Goal: Information Seeking & Learning: Learn about a topic

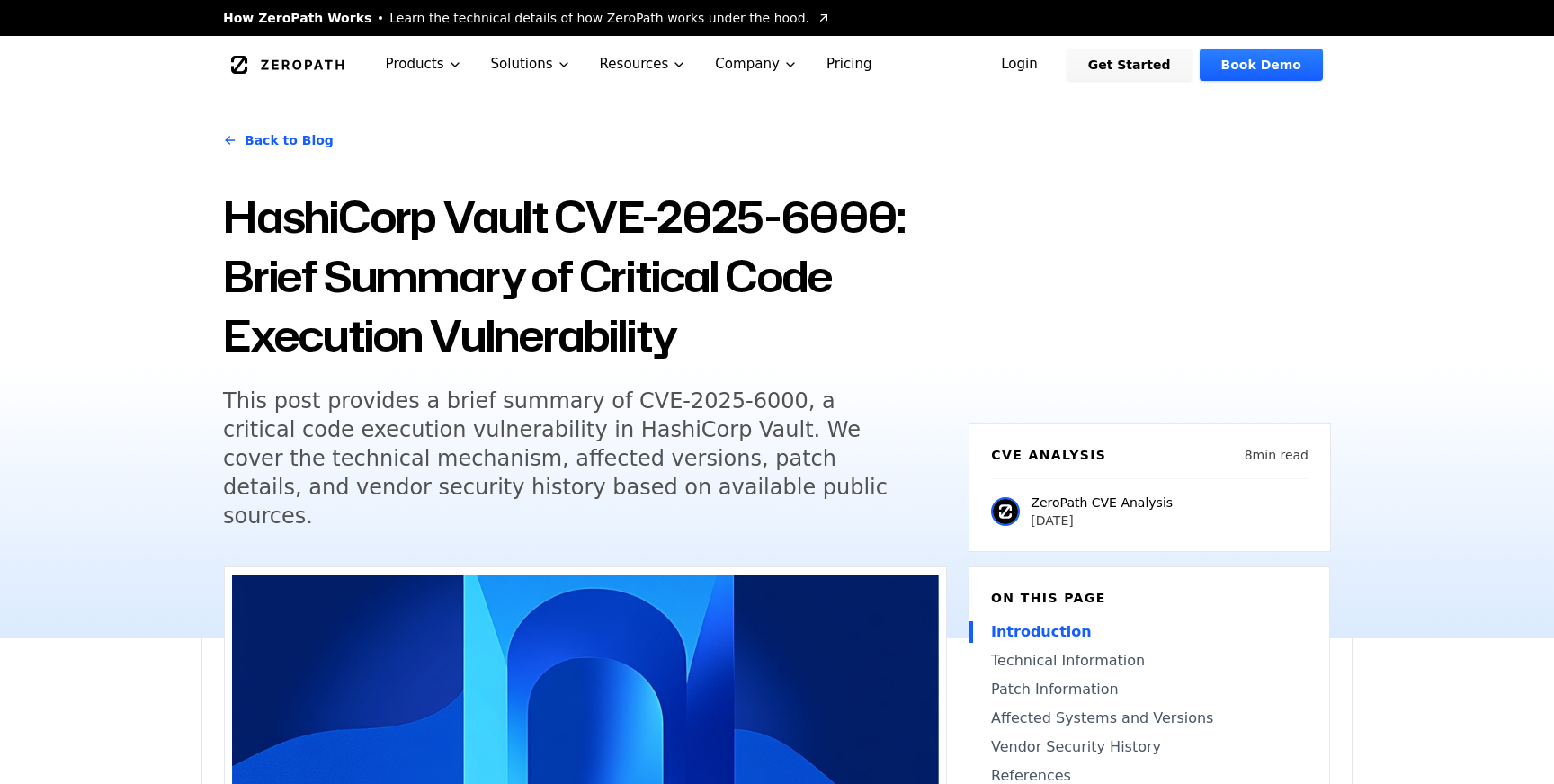
click at [615, 368] on div "Back to Blog HashiCorp Vault CVE-2025-6000: Brief Summary of Critical Code Exec…" at bounding box center [586, 333] width 725 height 437
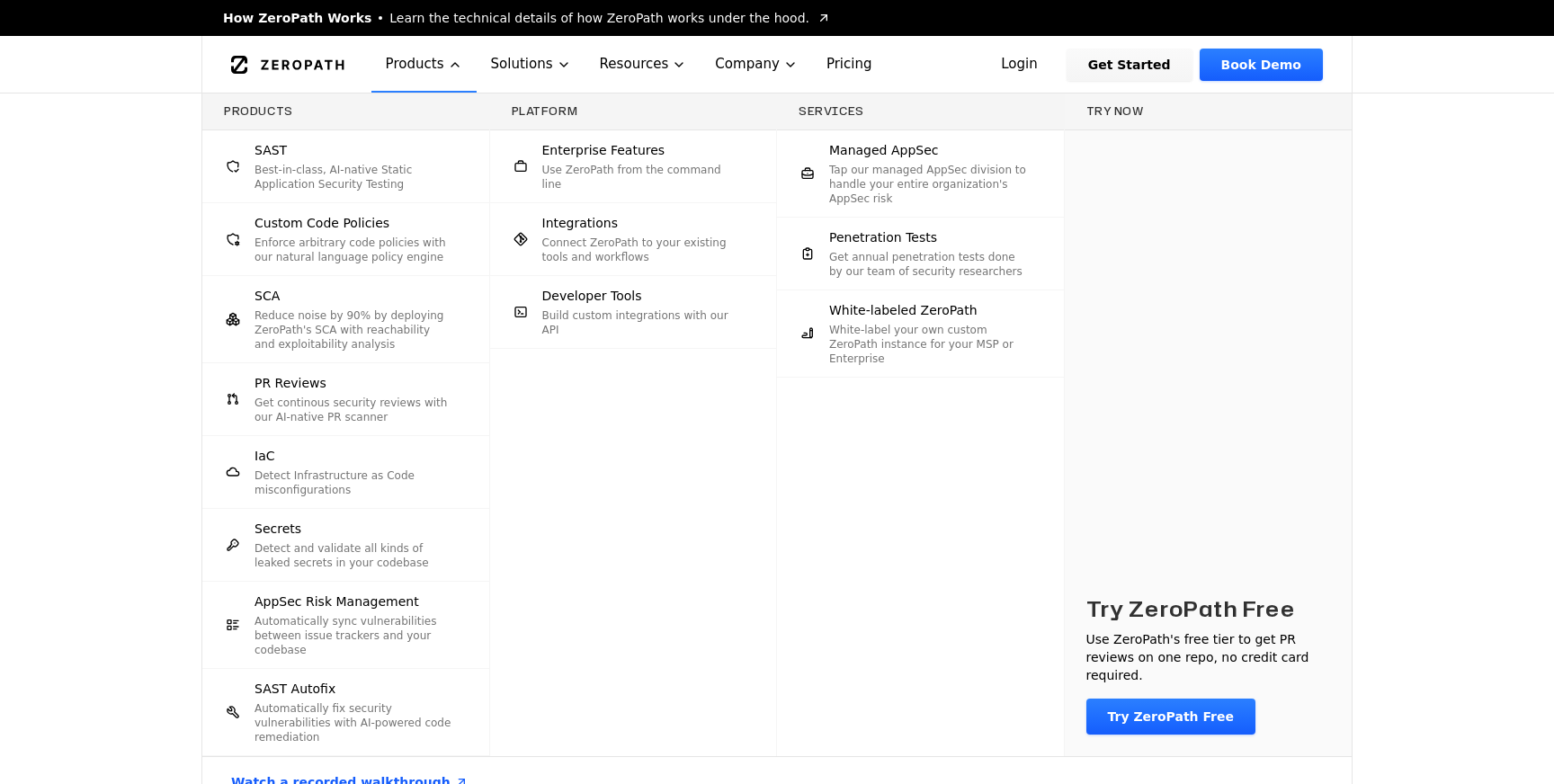
click at [3, 351] on div "Products SAST Best-in-class, AI-native Static Application Security Testing Cust…" at bounding box center [777, 451] width 1554 height 714
click at [450, 65] on icon "Global" at bounding box center [455, 65] width 14 height 14
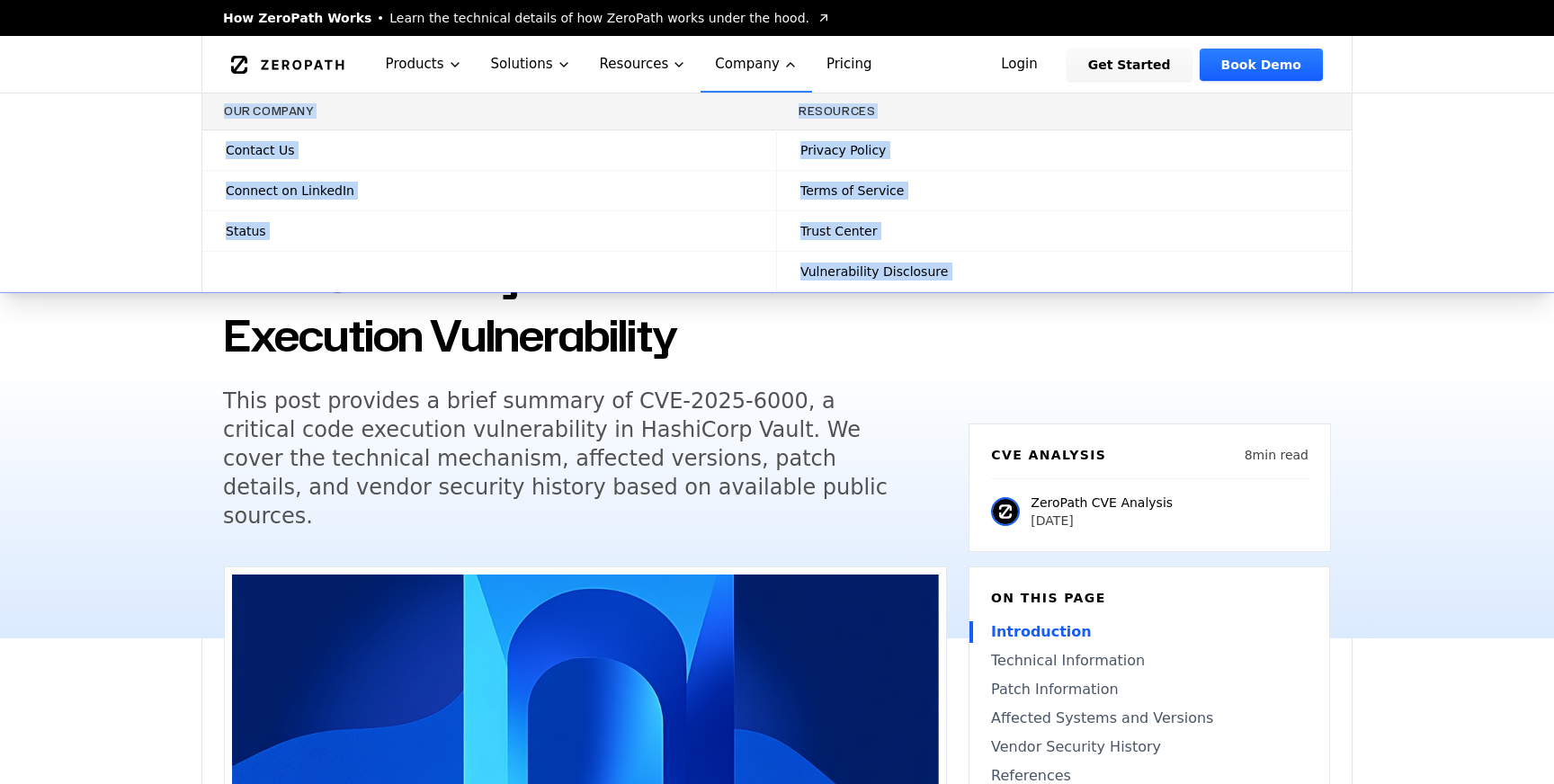
drag, startPoint x: 561, startPoint y: 68, endPoint x: 765, endPoint y: 105, distance: 207.3
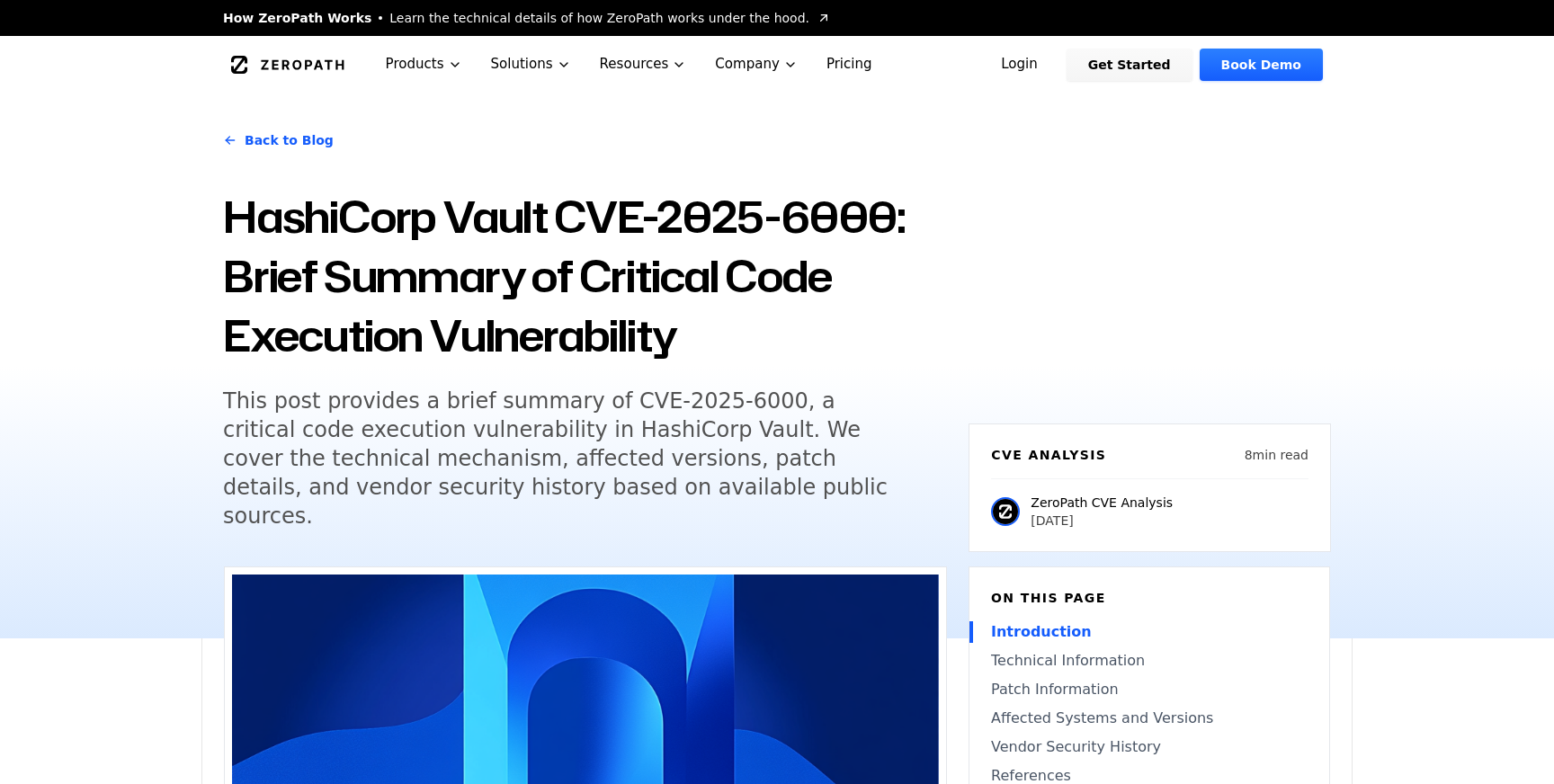
click at [67, 448] on div "Back to Blog HashiCorp Vault CVE-2025-6000: Brief Summary of Critical Code Exec…" at bounding box center [777, 366] width 1554 height 545
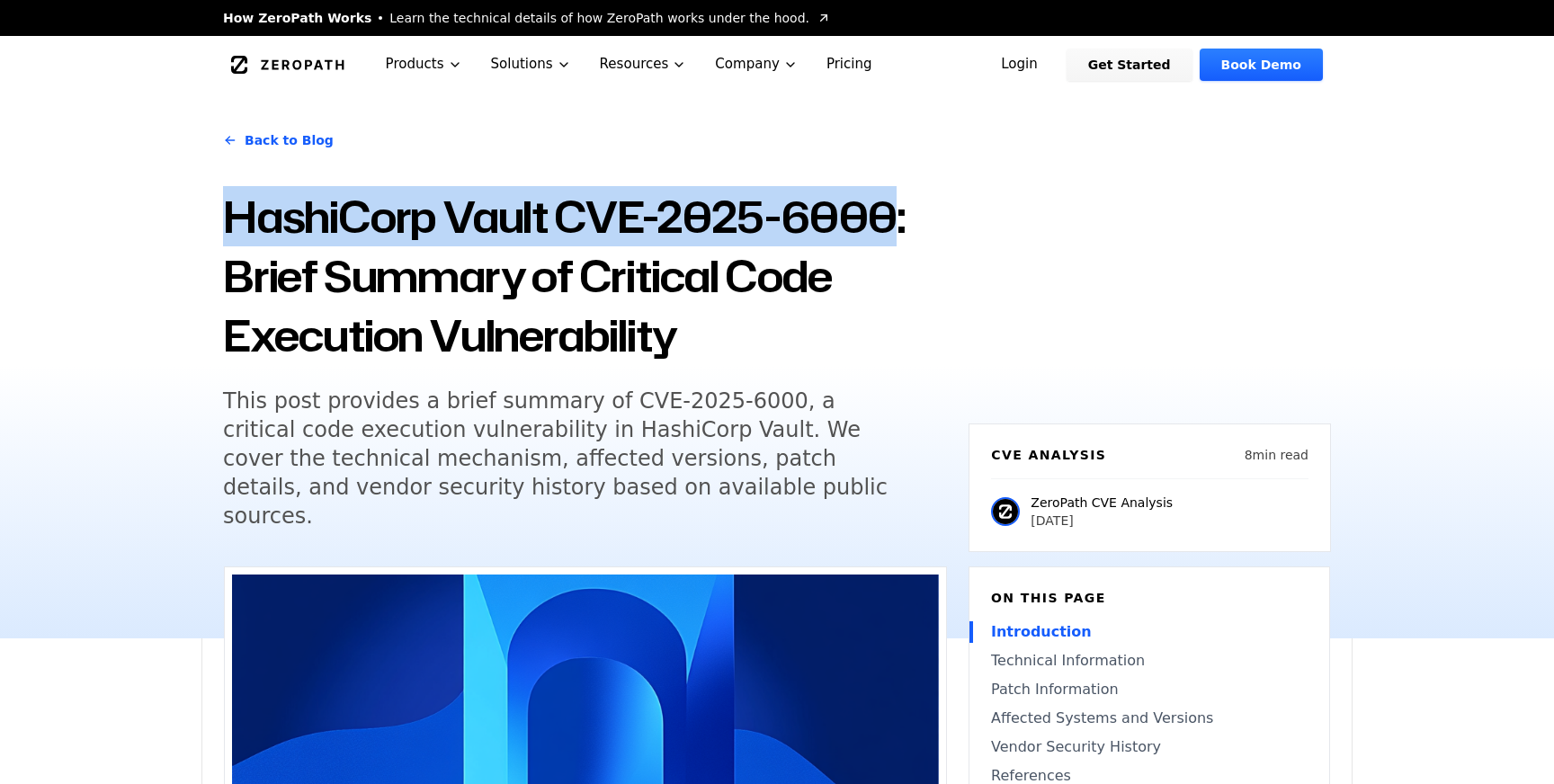
drag, startPoint x: 892, startPoint y: 217, endPoint x: 232, endPoint y: 227, distance: 660.1
click at [232, 227] on h1 "HashiCorp Vault CVE-2025-6000: Brief Summary of Critical Code Execution Vulnera…" at bounding box center [586, 275] width 725 height 178
copy h1 "HashiCorp Vault CVE-2025-6000"
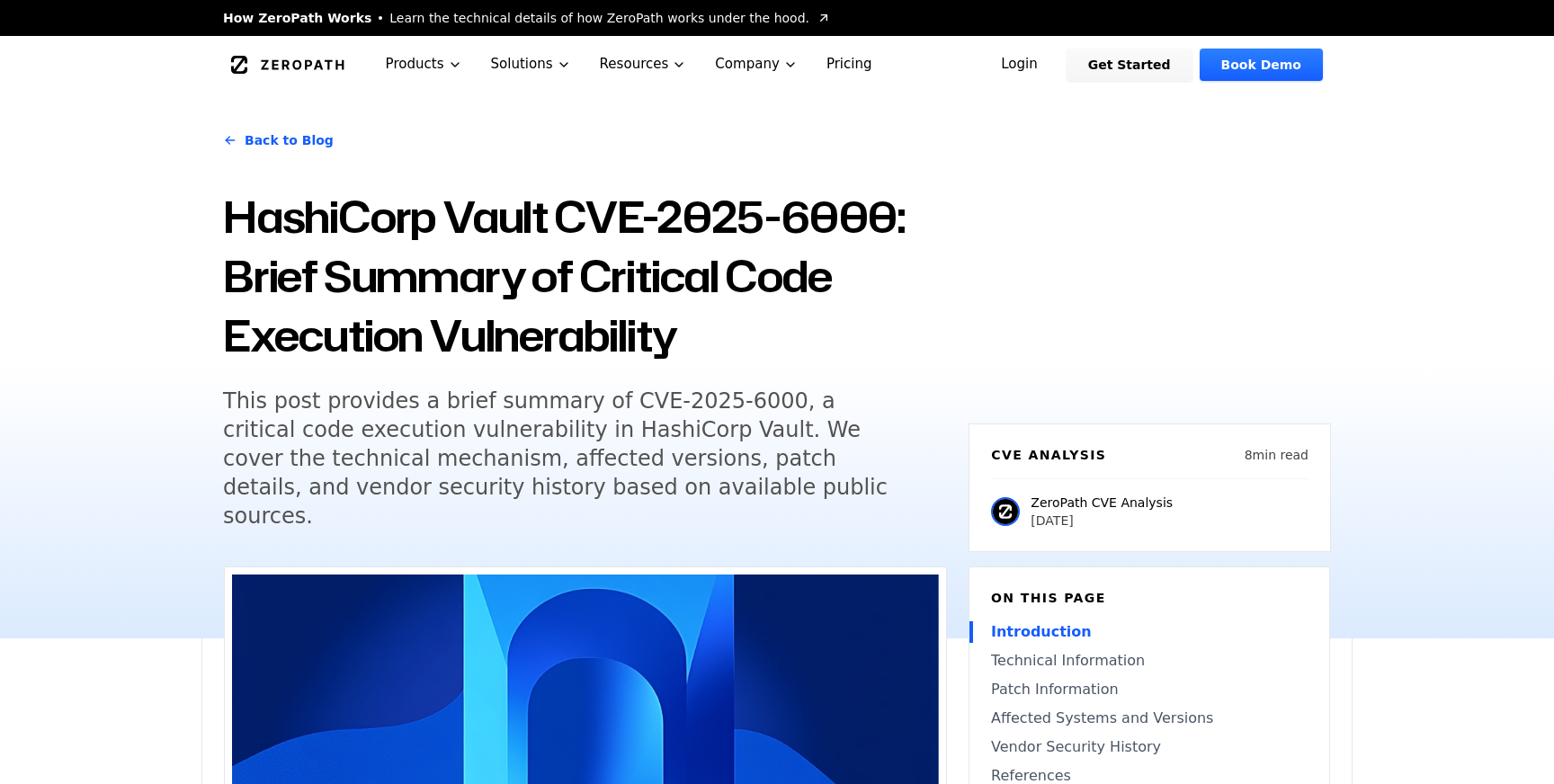
click at [486, 459] on h5 "This post provides a brief summary of CVE-2025-6000, a critical code execution …" at bounding box center [569, 459] width 691 height 144
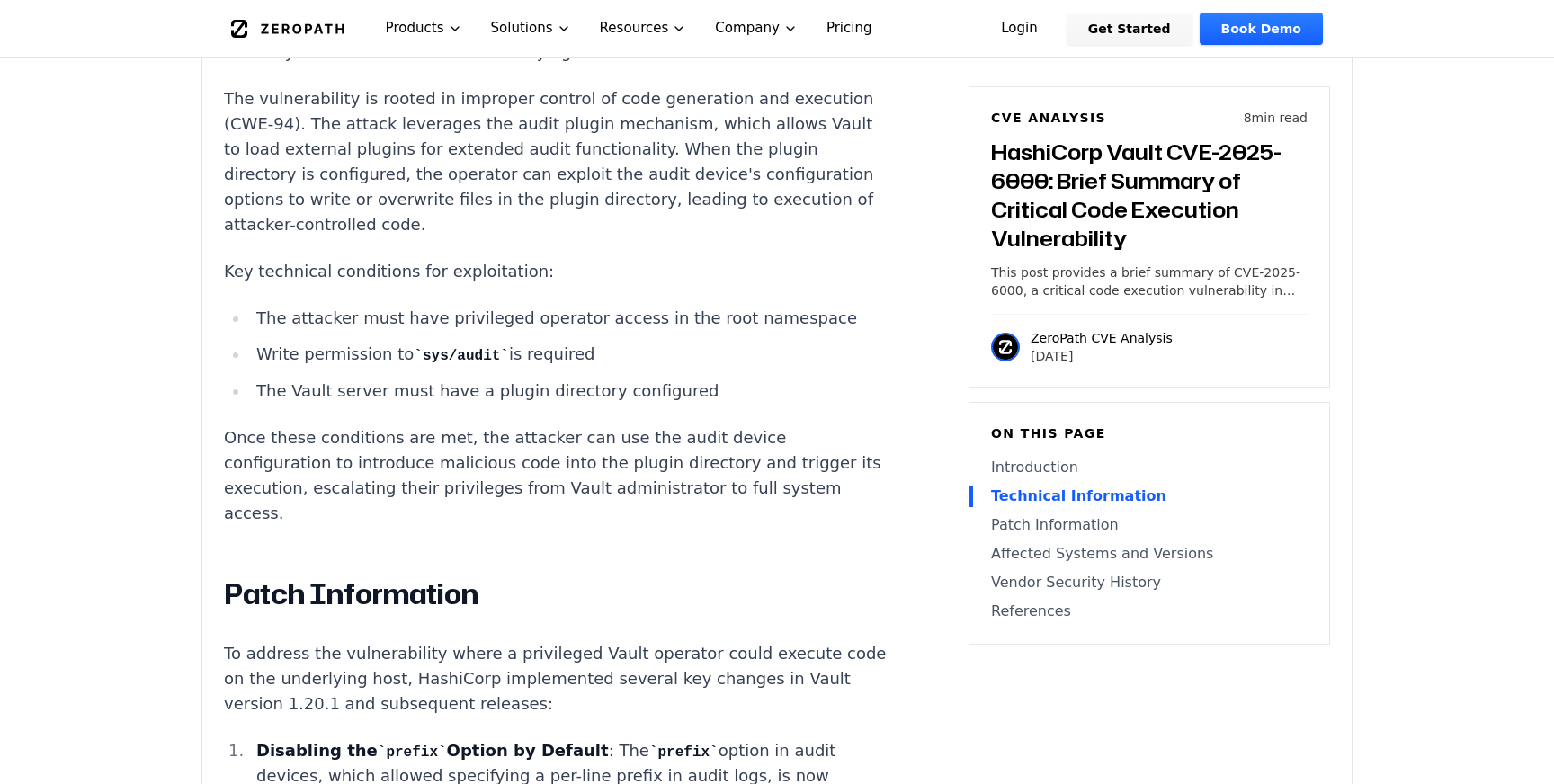
scroll to position [1761, 0]
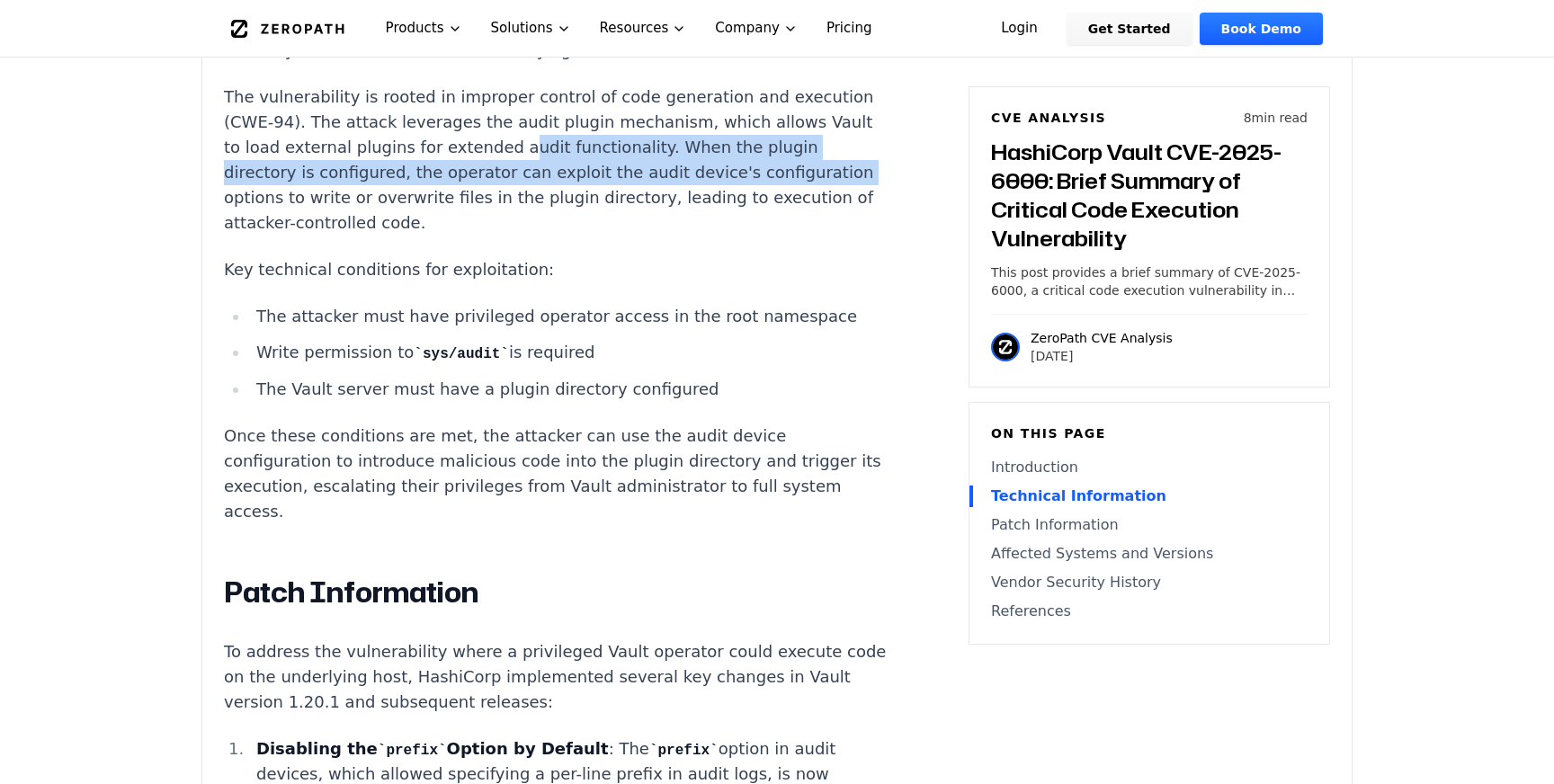
drag, startPoint x: 381, startPoint y: 123, endPoint x: 605, endPoint y: 139, distance: 224.6
click at [605, 139] on p "The vulnerability is rooted in improper control of code generation and executio…" at bounding box center [558, 160] width 670 height 151
click at [321, 144] on p "The vulnerability is rooted in improper control of code generation and executio…" at bounding box center [558, 160] width 670 height 151
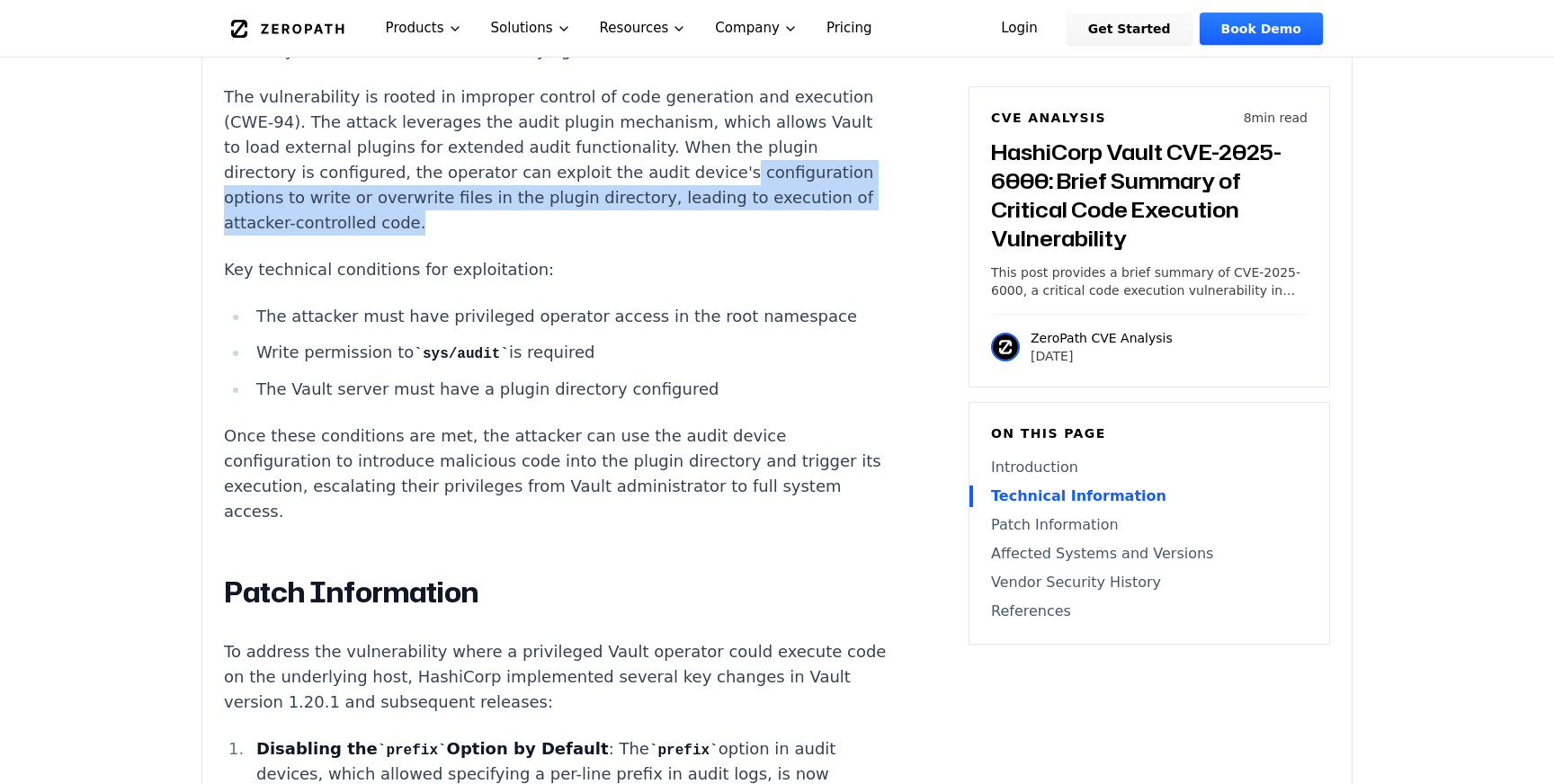
drag, startPoint x: 500, startPoint y: 145, endPoint x: 750, endPoint y: 162, distance: 250.6
click at [750, 162] on p "The vulnerability is rooted in improper control of code generation and executio…" at bounding box center [558, 160] width 670 height 151
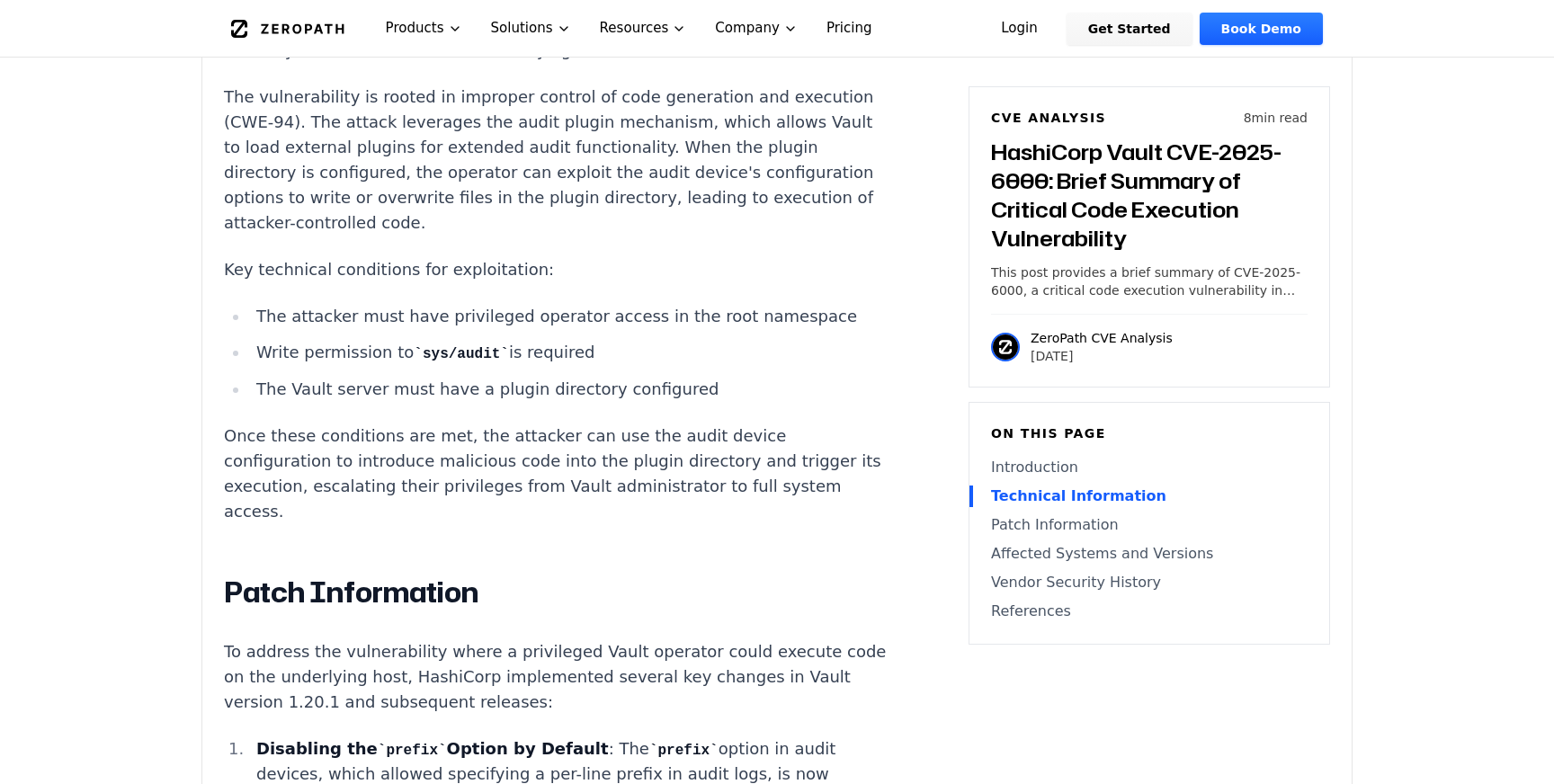
click at [387, 257] on p "Key technical conditions for exploitation:" at bounding box center [558, 269] width 670 height 25
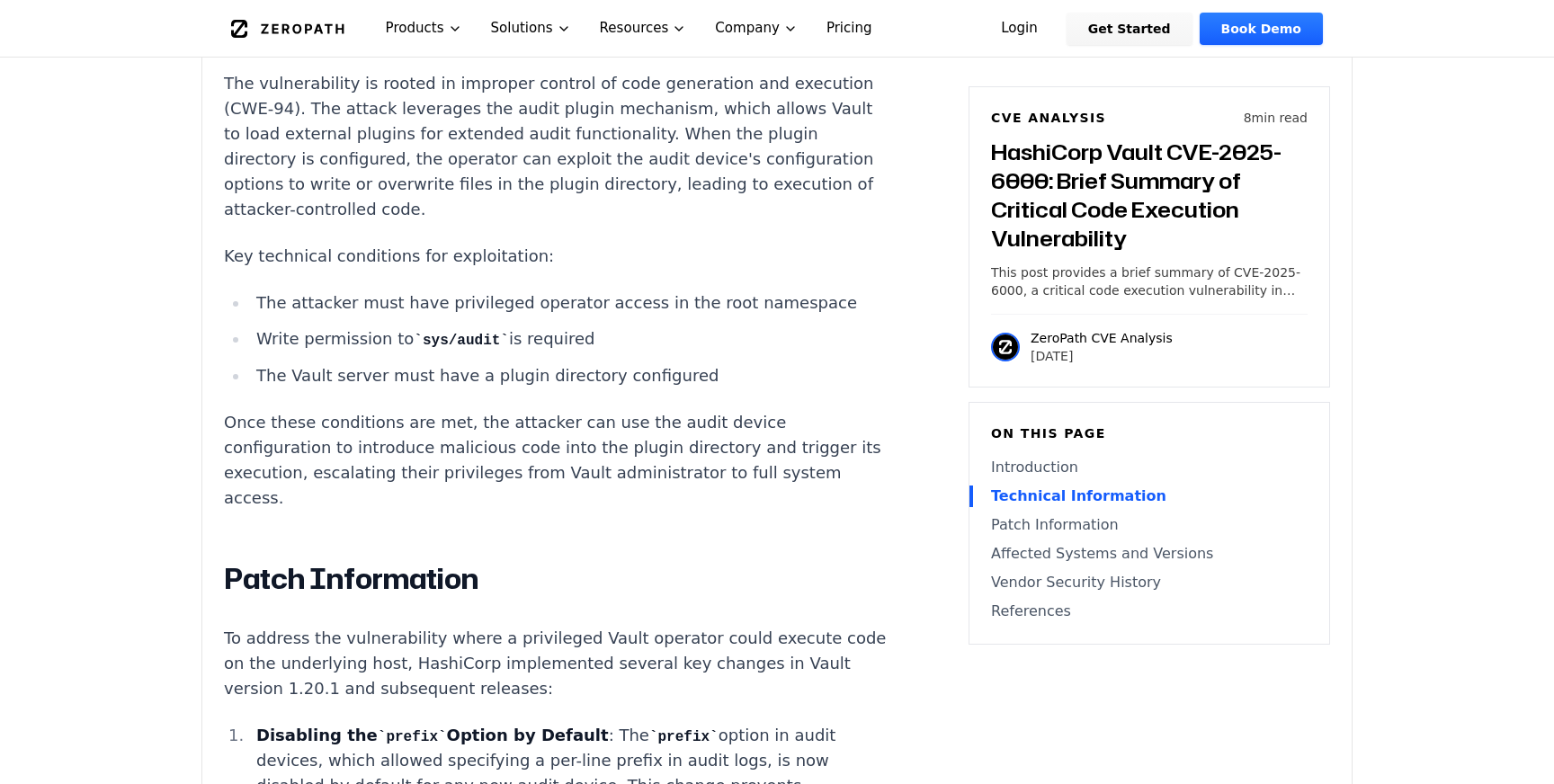
scroll to position [1786, 0]
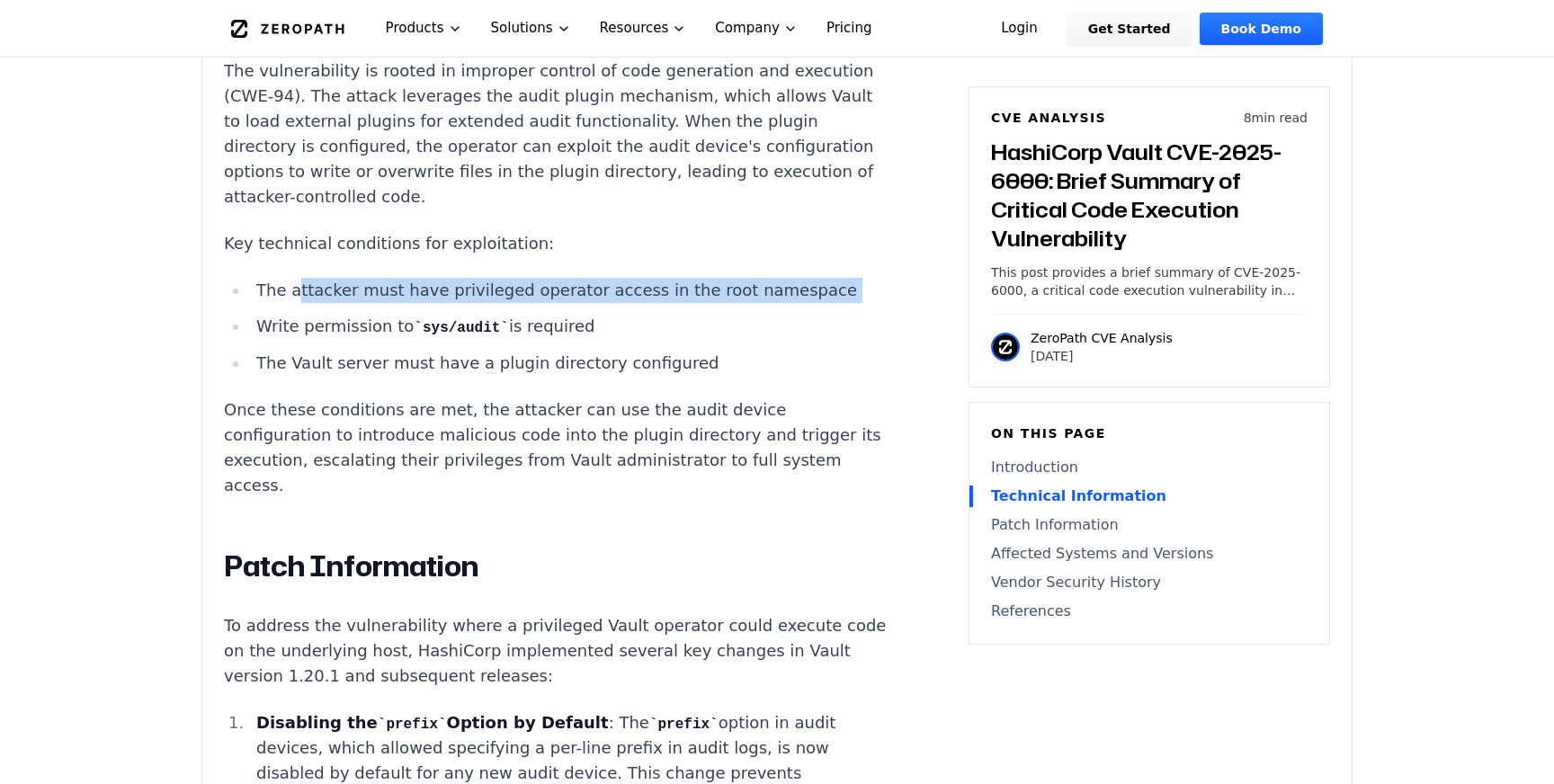
drag, startPoint x: 296, startPoint y: 234, endPoint x: 640, endPoint y: 250, distance: 344.4
click at [640, 278] on ul "The attacker must have privileged operator access in the root namespace Write p…" at bounding box center [558, 327] width 670 height 98
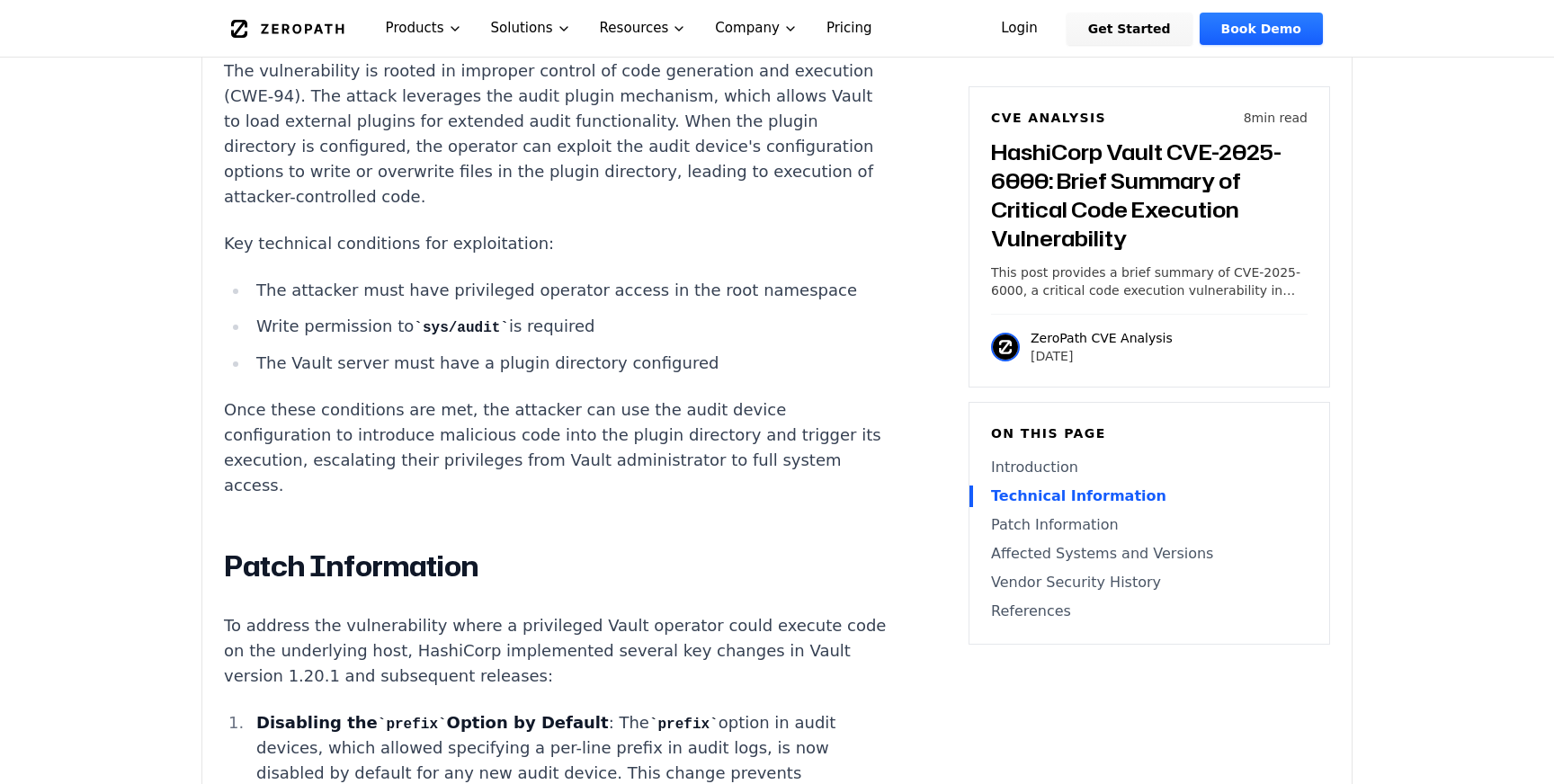
click at [268, 314] on li "Write permission to sys/audit is required" at bounding box center [571, 327] width 644 height 26
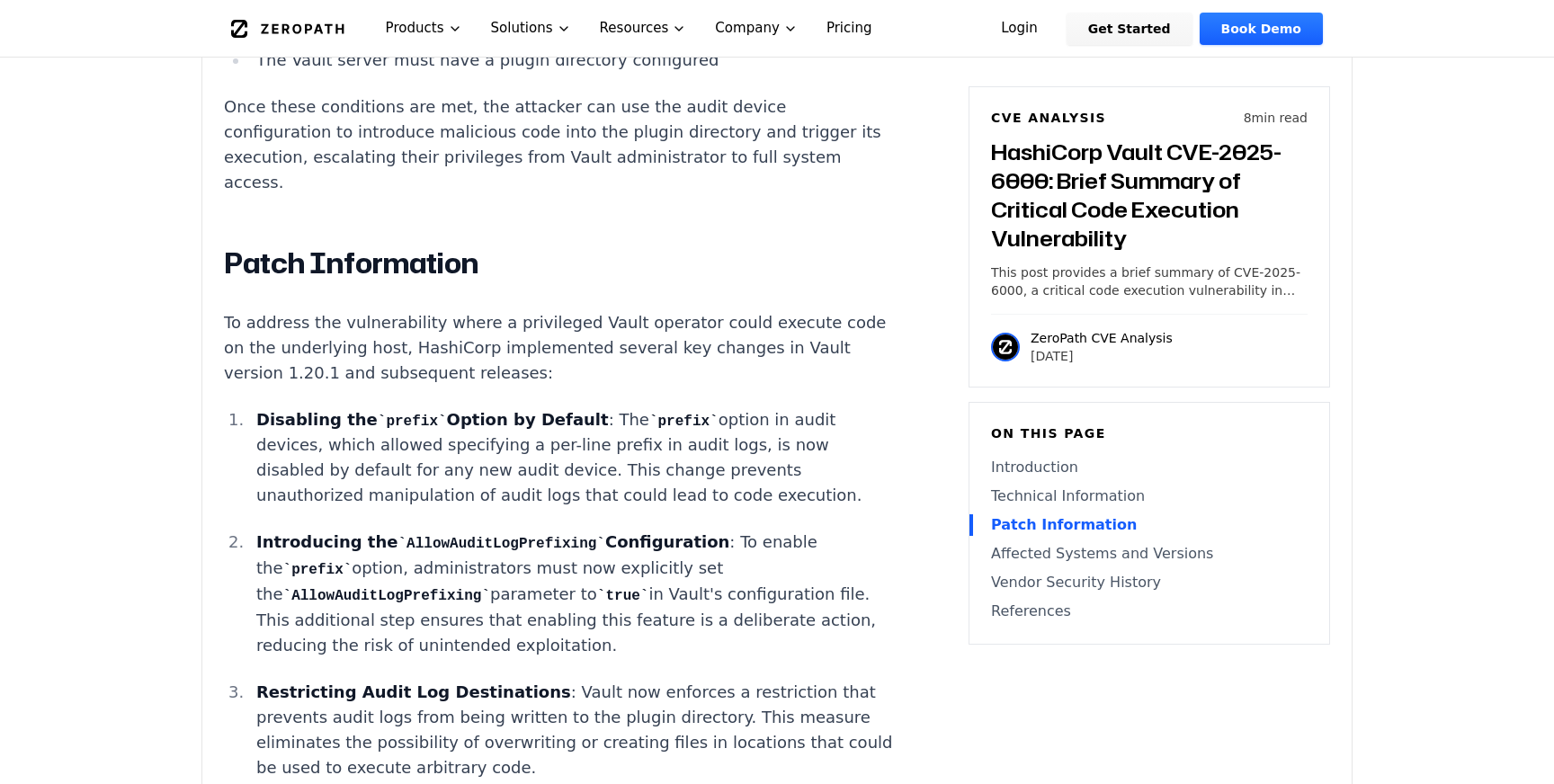
scroll to position [2106, 0]
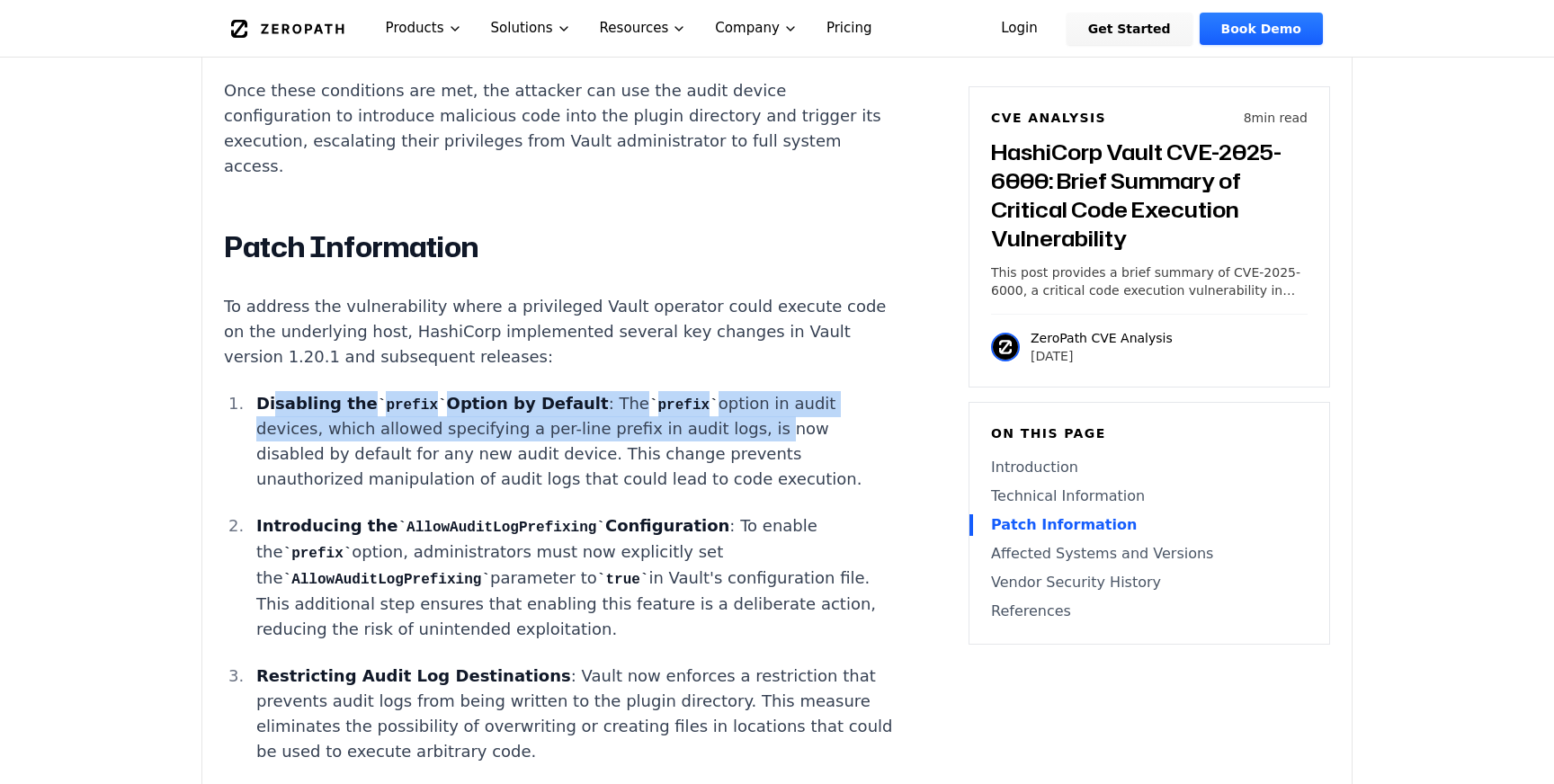
drag, startPoint x: 274, startPoint y: 319, endPoint x: 663, endPoint y: 335, distance: 389.3
click at [663, 391] on p "Disabling the prefix Option by Default : The prefix option in audit devices, wh…" at bounding box center [575, 442] width 637 height 102
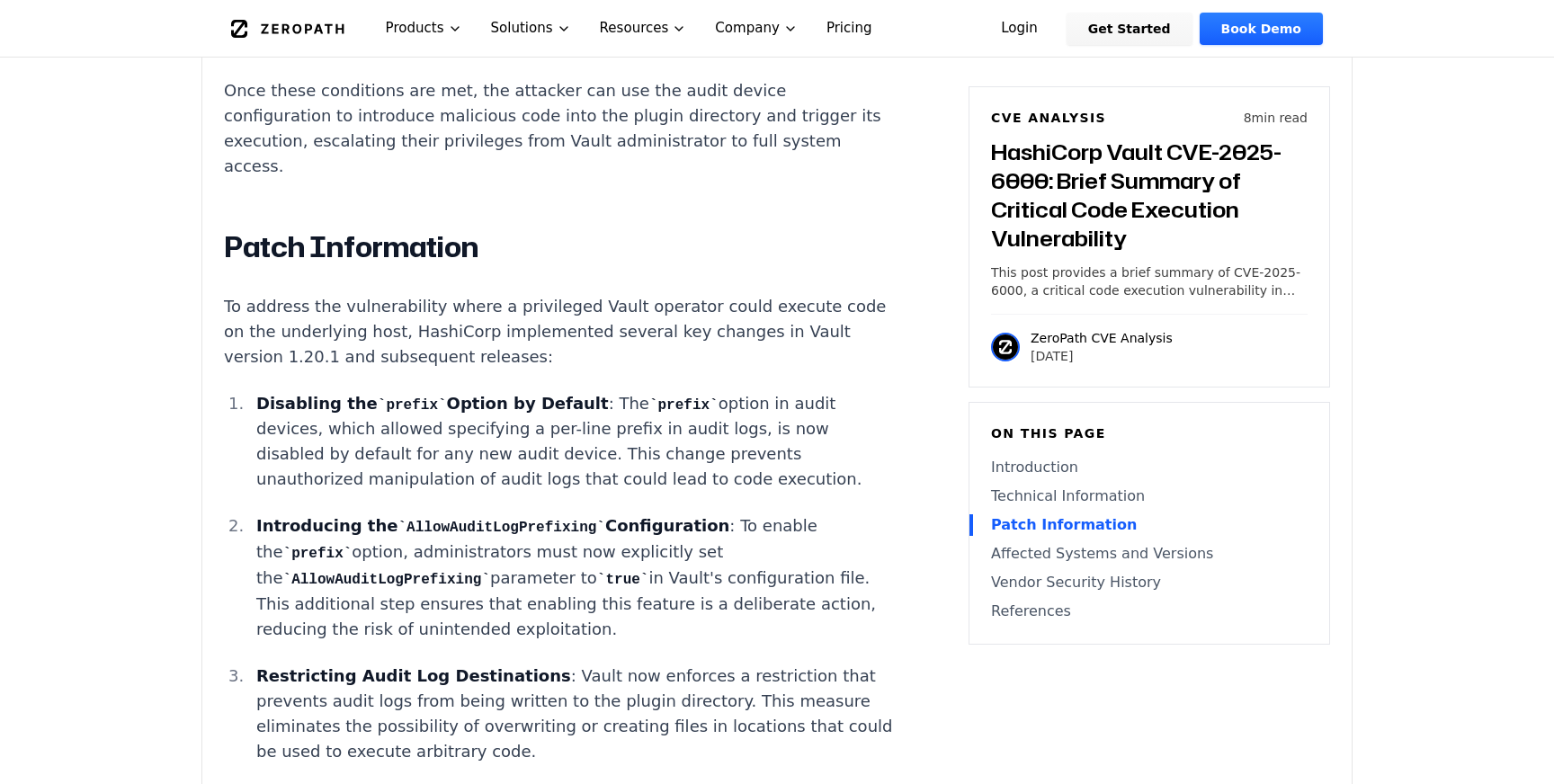
click at [353, 294] on p "To address the vulnerability where a privileged Vault operator could execute co…" at bounding box center [558, 332] width 670 height 76
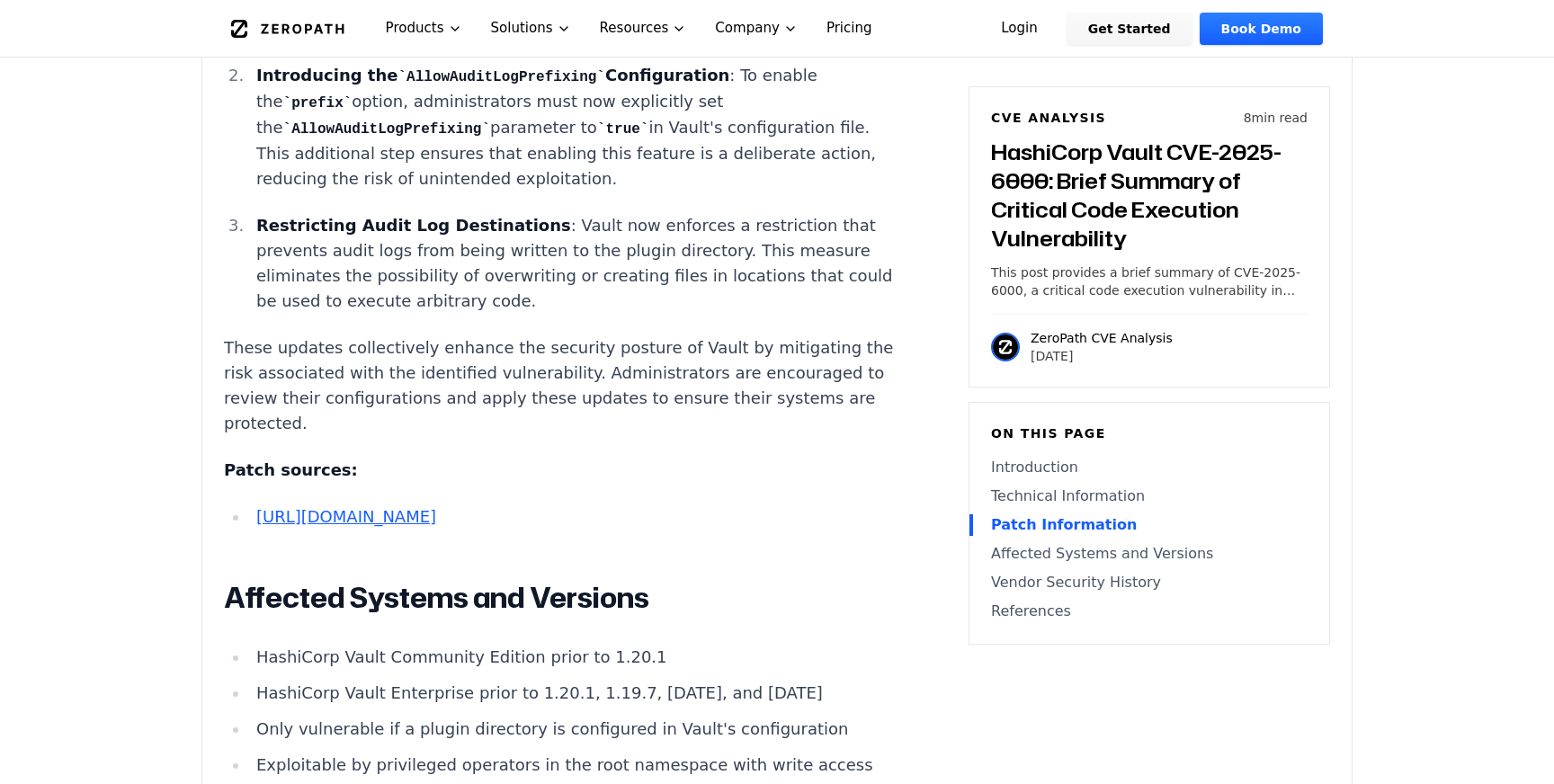
scroll to position [2564, 0]
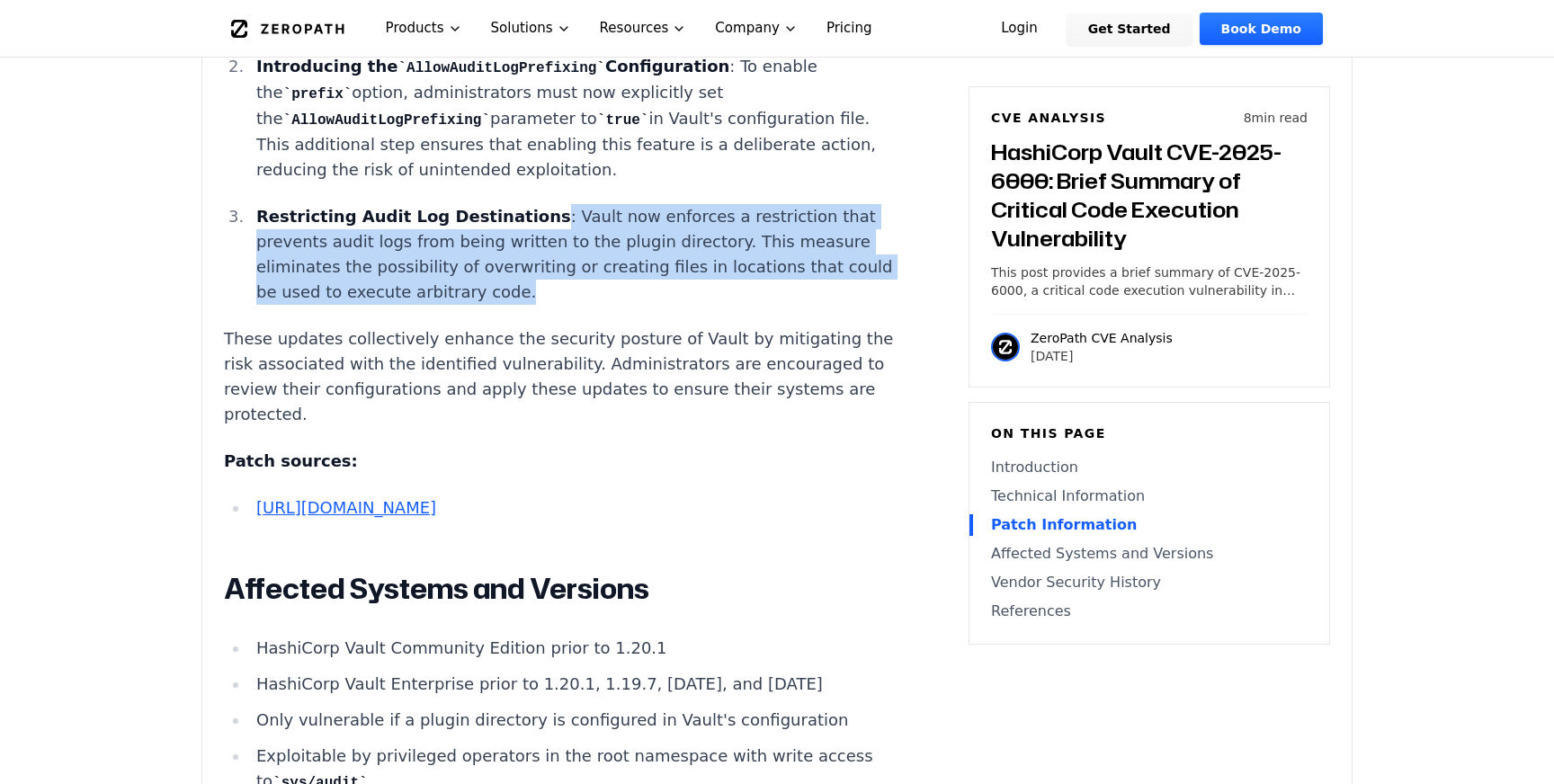
drag, startPoint x: 512, startPoint y: 103, endPoint x: 652, endPoint y: 187, distance: 163.3
click at [652, 204] on p "Restricting Audit Log Destinations : Vault now enforces a restriction that prev…" at bounding box center [575, 254] width 637 height 101
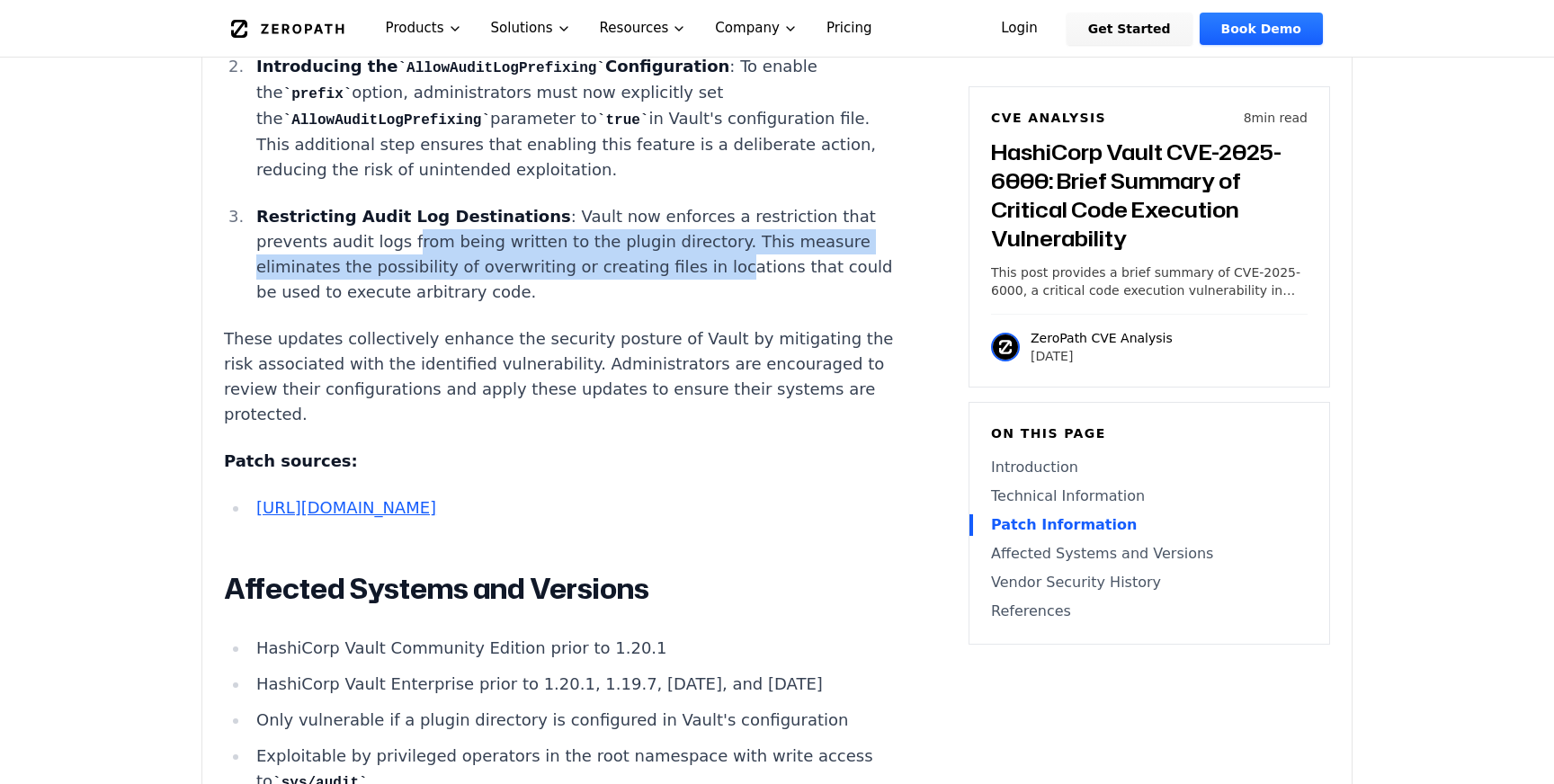
drag, startPoint x: 338, startPoint y: 134, endPoint x: 592, endPoint y: 150, distance: 254.5
click at [592, 204] on p "Restricting Audit Log Destinations : Vault now enforces a restriction that prev…" at bounding box center [575, 254] width 637 height 101
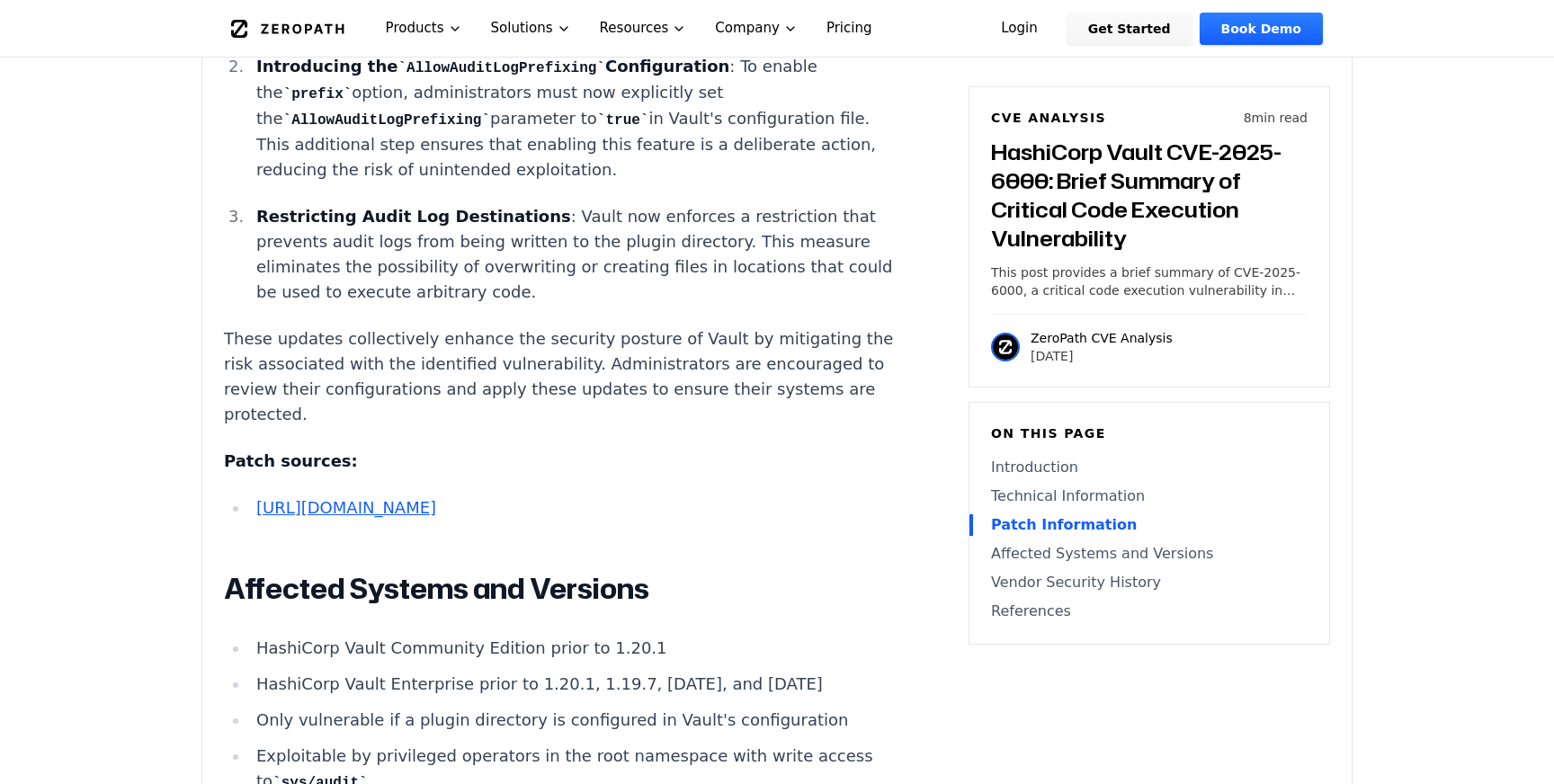
click at [426, 204] on p "Restricting Audit Log Destinations : Vault now enforces a restriction that prev…" at bounding box center [575, 254] width 637 height 101
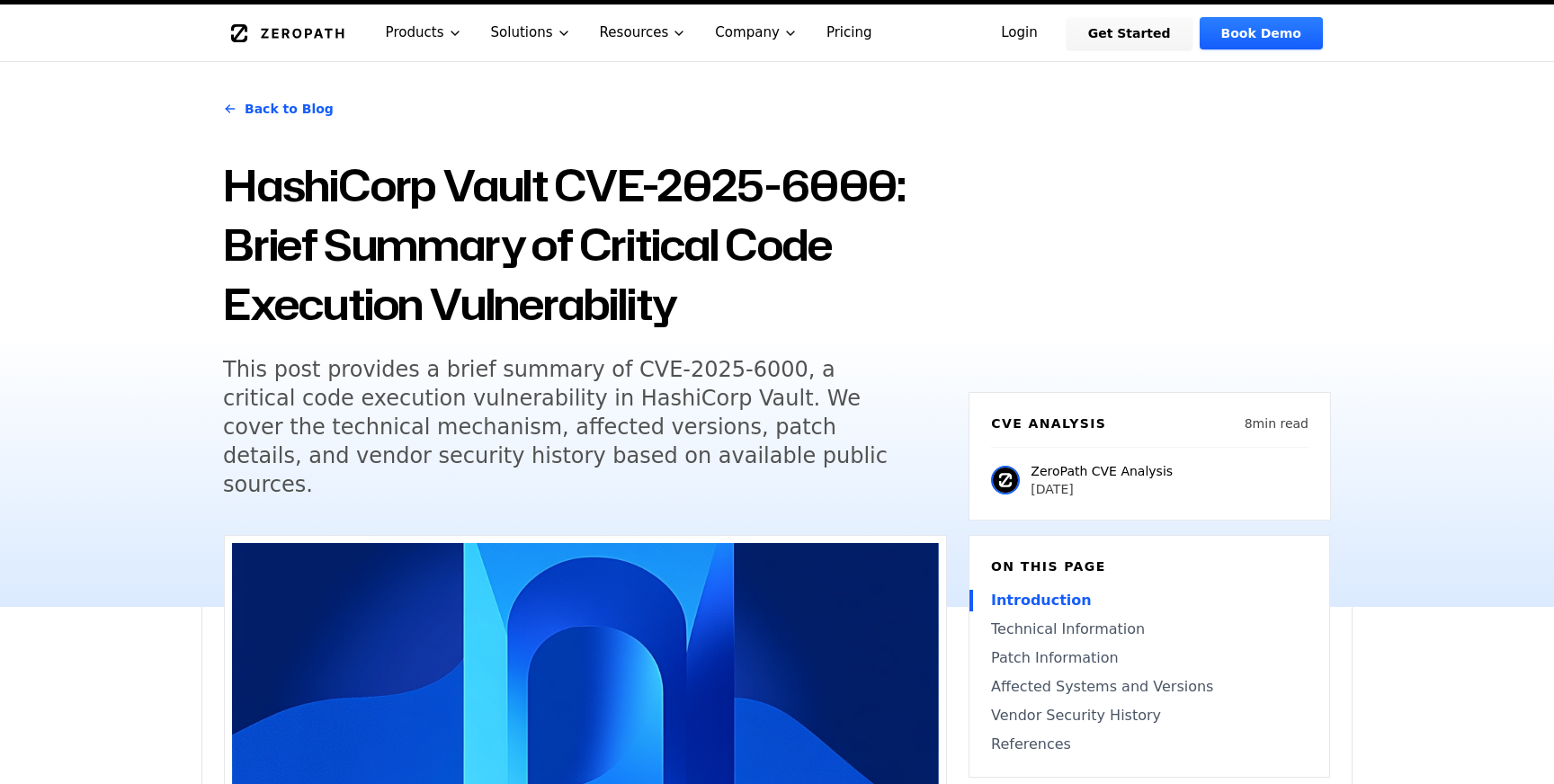
scroll to position [0, 0]
